Goal: Task Accomplishment & Management: Use online tool/utility

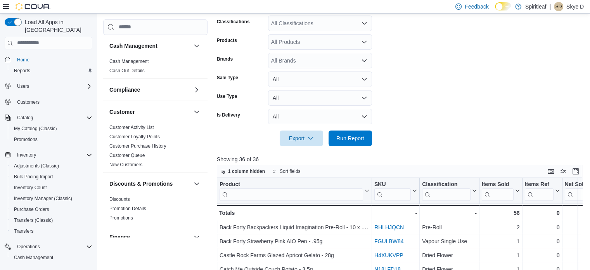
scroll to position [510, 0]
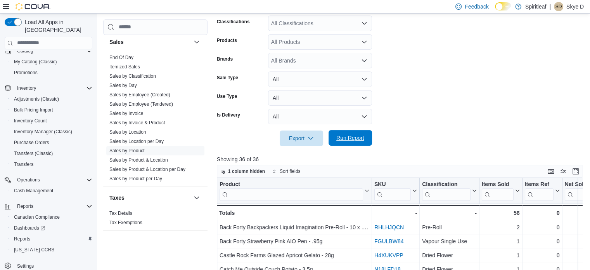
click at [365, 142] on span "Run Report" at bounding box center [350, 138] width 34 height 16
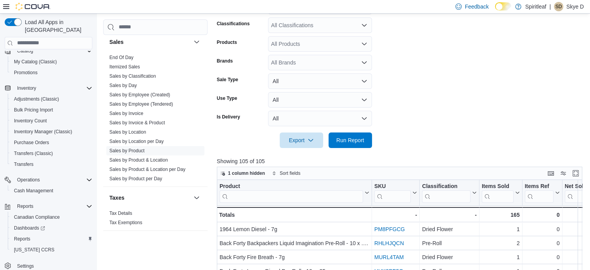
scroll to position [193, 0]
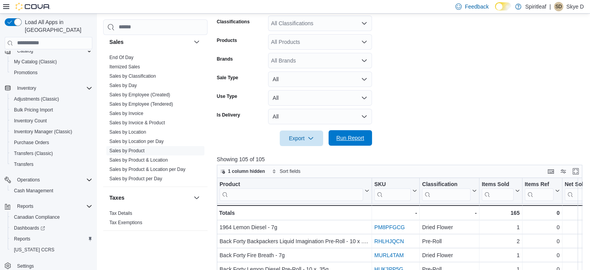
click at [344, 139] on span "Run Report" at bounding box center [350, 138] width 28 height 8
click at [359, 138] on span "Run Report" at bounding box center [350, 138] width 28 height 8
click at [303, 137] on span "Export" at bounding box center [301, 138] width 34 height 16
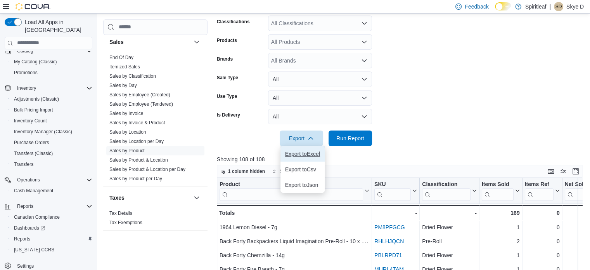
click at [309, 152] on span "Export to Excel" at bounding box center [302, 154] width 35 height 6
click at [143, 102] on link "Sales by Employee (Tendered)" at bounding box center [141, 103] width 64 height 5
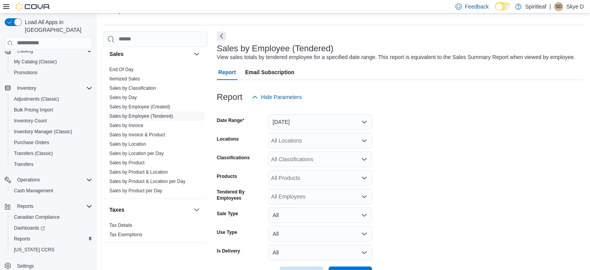
scroll to position [18, 0]
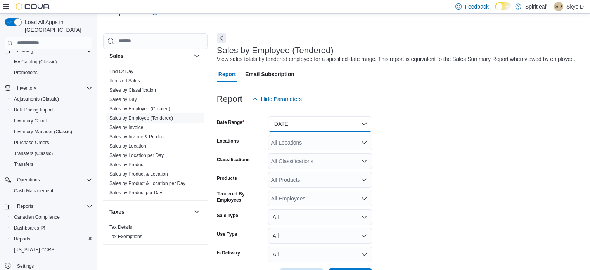
click at [304, 123] on button "[DATE]" at bounding box center [320, 124] width 104 height 16
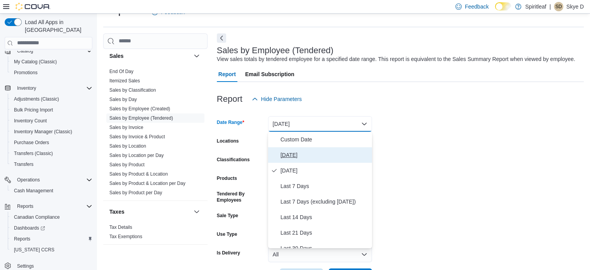
click at [294, 154] on span "[DATE]" at bounding box center [324, 154] width 88 height 9
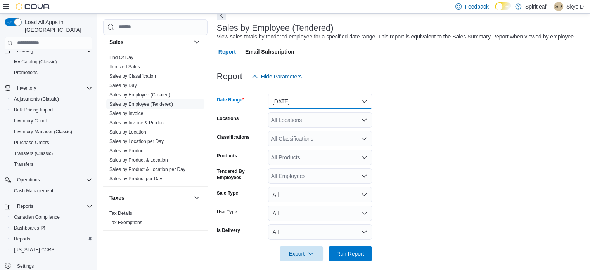
scroll to position [47, 0]
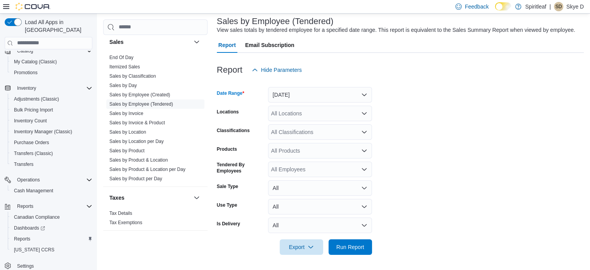
click at [296, 109] on div "All Locations" at bounding box center [320, 114] width 104 height 16
type input "***"
click at [316, 126] on span "267 - [GEOGRAPHIC_DATA]" at bounding box center [331, 127] width 71 height 8
click at [349, 246] on span "Run Report" at bounding box center [350, 246] width 28 height 8
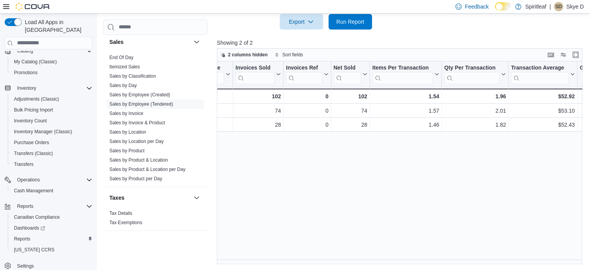
scroll to position [0, 48]
click at [140, 149] on link "Sales by Product" at bounding box center [126, 150] width 35 height 5
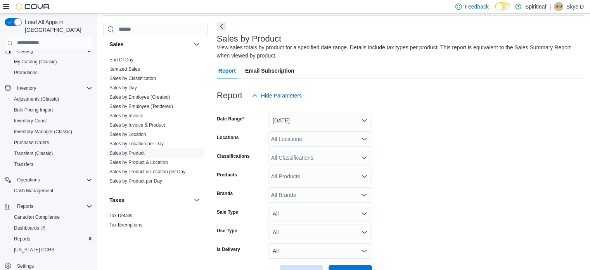
scroll to position [26, 0]
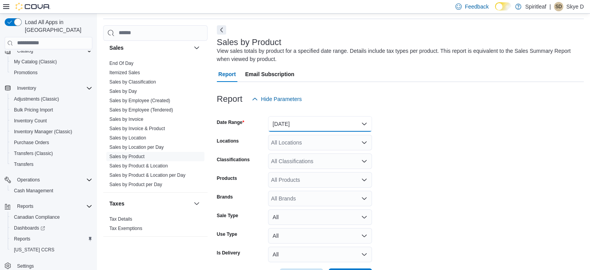
click at [329, 125] on button "[DATE]" at bounding box center [320, 124] width 104 height 16
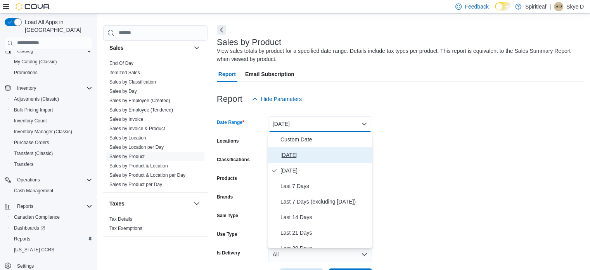
click at [293, 155] on span "[DATE]" at bounding box center [324, 154] width 88 height 9
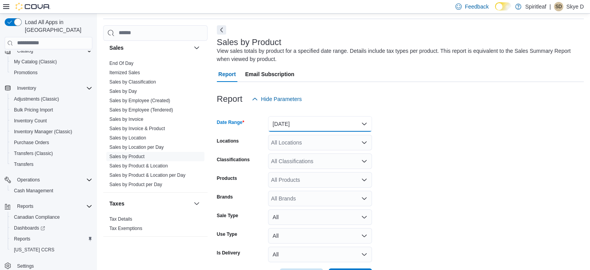
click at [310, 123] on button "[DATE]" at bounding box center [320, 124] width 104 height 16
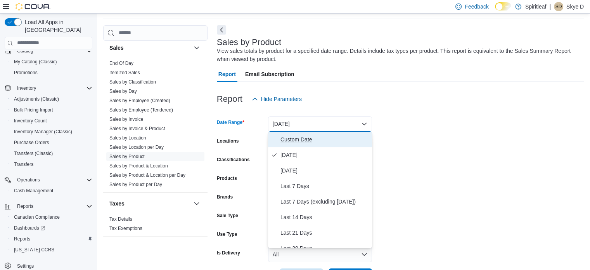
click at [299, 138] on span "Custom Date" at bounding box center [324, 139] width 88 height 9
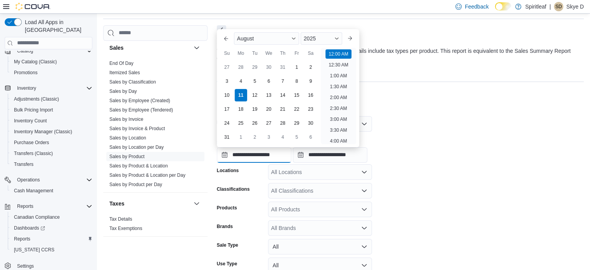
click at [273, 155] on input "**********" at bounding box center [254, 155] width 74 height 16
click at [335, 106] on li "12:30 PM" at bounding box center [338, 107] width 26 height 9
type input "**********"
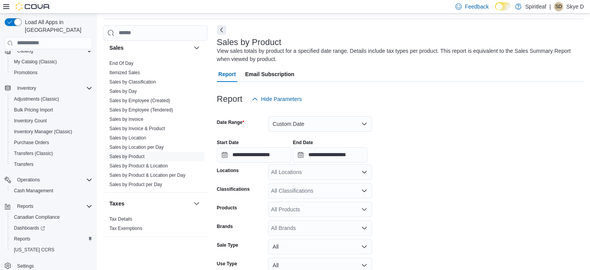
click at [399, 156] on div "**********" at bounding box center [400, 147] width 367 height 29
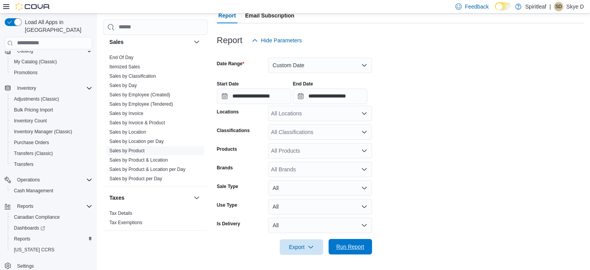
click at [350, 245] on span "Run Report" at bounding box center [350, 246] width 28 height 8
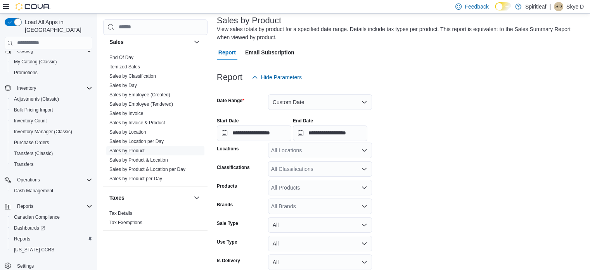
scroll to position [46, 0]
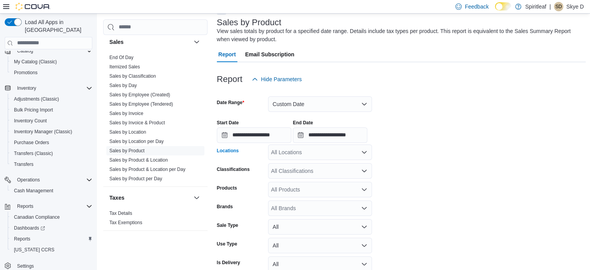
click at [305, 150] on div "All Locations" at bounding box center [320, 152] width 104 height 16
type input "***"
click at [308, 161] on span "267 - [GEOGRAPHIC_DATA]" at bounding box center [331, 165] width 71 height 8
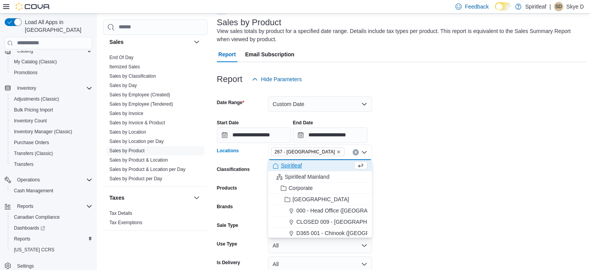
click at [447, 143] on div at bounding box center [401, 144] width 369 height 2
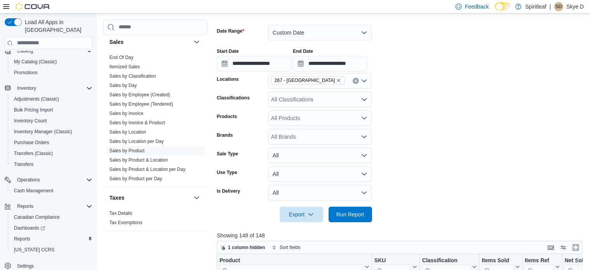
scroll to position [162, 0]
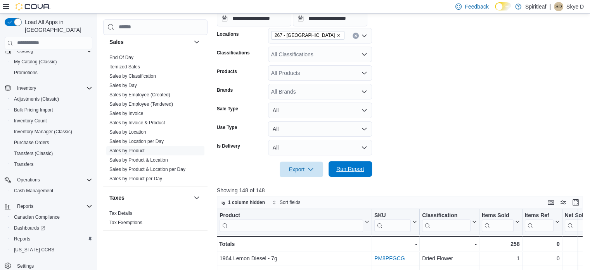
click at [354, 171] on span "Run Report" at bounding box center [350, 169] width 28 height 8
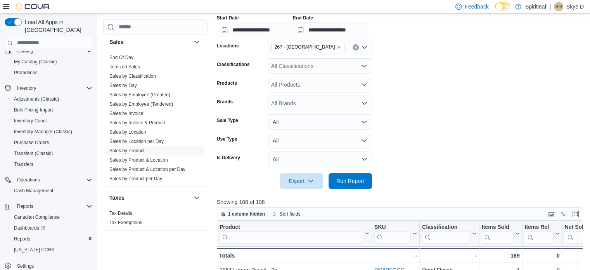
scroll to position [162, 0]
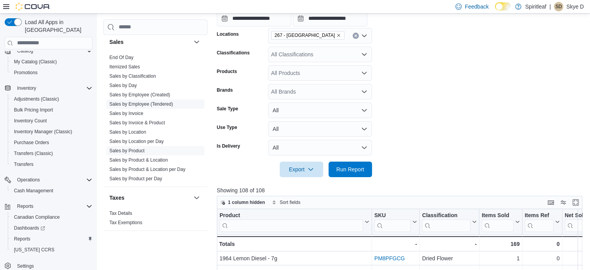
click at [146, 103] on link "Sales by Employee (Tendered)" at bounding box center [141, 103] width 64 height 5
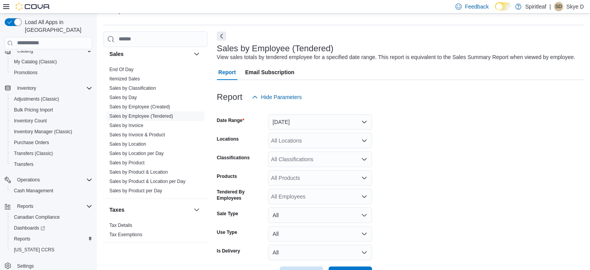
scroll to position [18, 0]
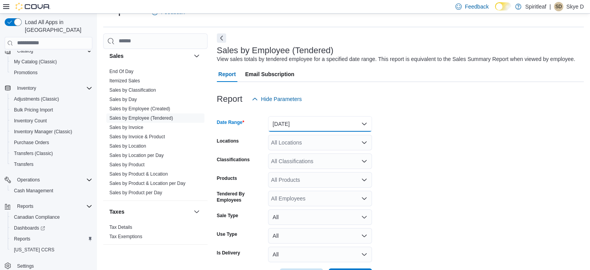
click at [329, 119] on button "[DATE]" at bounding box center [320, 124] width 104 height 16
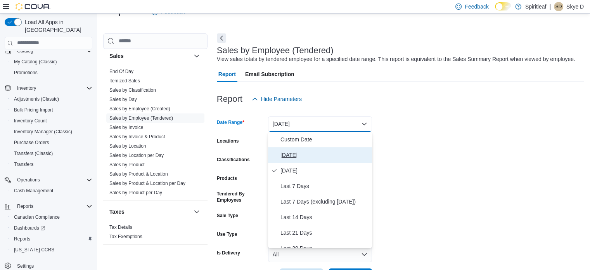
click at [294, 151] on span "[DATE]" at bounding box center [324, 154] width 88 height 9
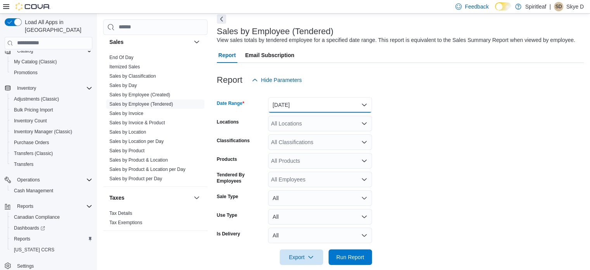
scroll to position [47, 0]
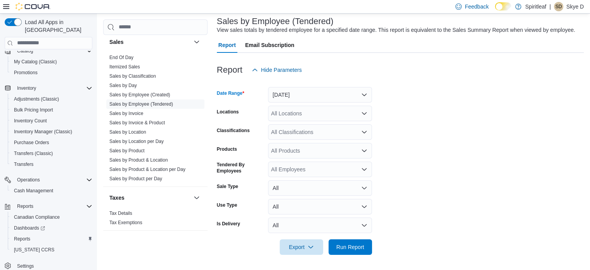
click at [330, 115] on div "All Locations" at bounding box center [320, 114] width 104 height 16
type input "***"
click at [323, 124] on span "267 - [GEOGRAPHIC_DATA]" at bounding box center [331, 127] width 71 height 8
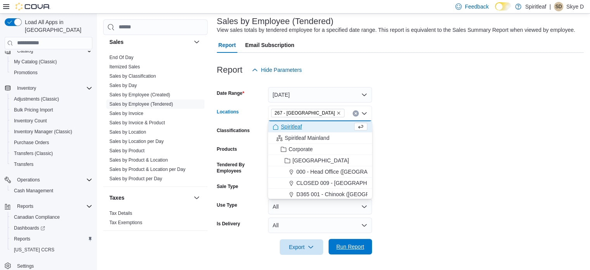
click at [344, 244] on span "Run Report" at bounding box center [350, 246] width 28 height 8
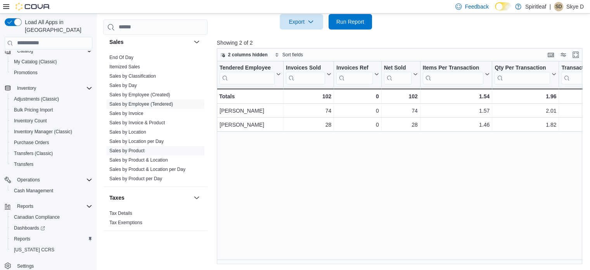
click at [137, 148] on link "Sales by Product" at bounding box center [126, 150] width 35 height 5
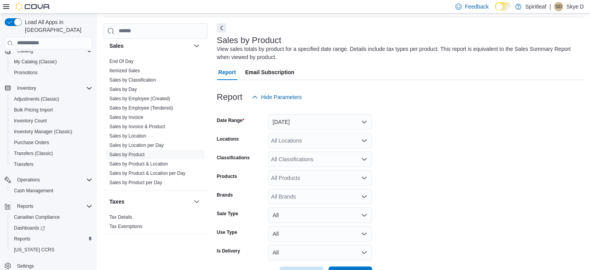
scroll to position [26, 0]
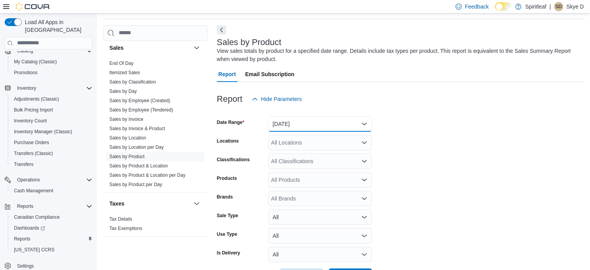
click at [354, 127] on button "[DATE]" at bounding box center [320, 124] width 104 height 16
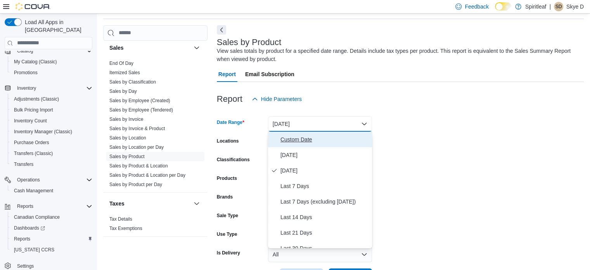
click at [295, 136] on span "Custom Date" at bounding box center [324, 139] width 88 height 9
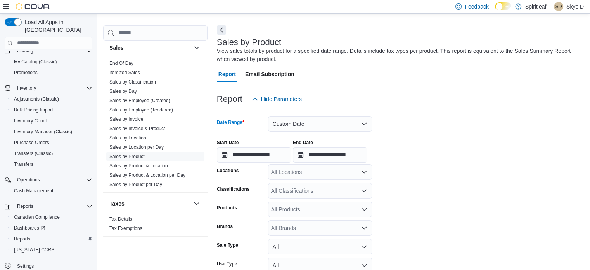
click at [453, 130] on form "**********" at bounding box center [400, 210] width 367 height 206
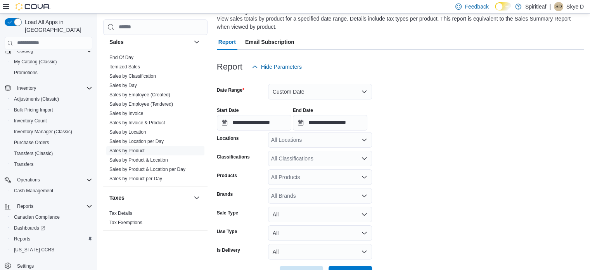
scroll to position [85, 0]
